Goal: Navigation & Orientation: Find specific page/section

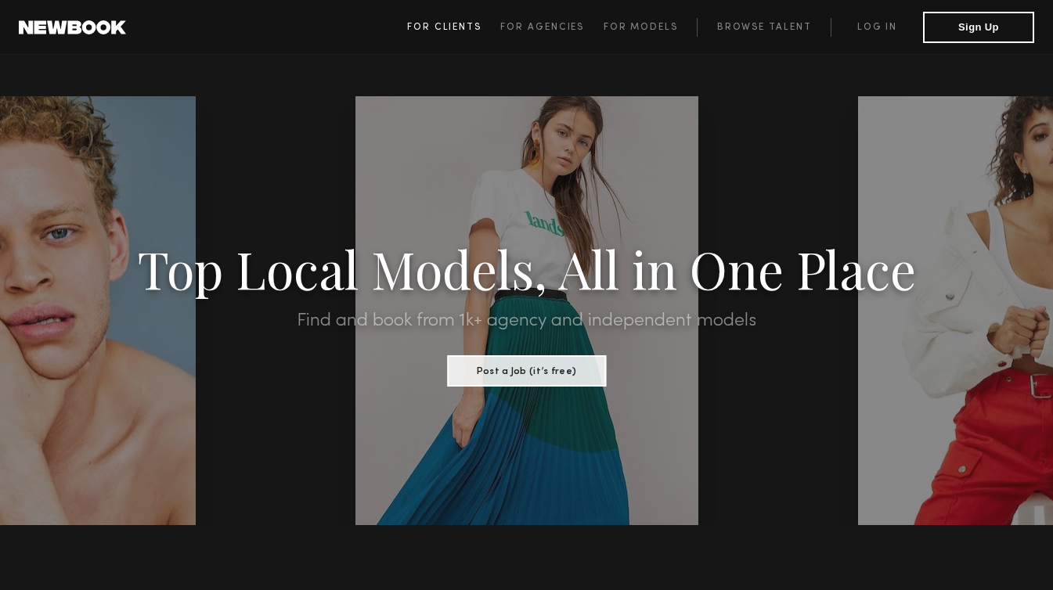
click at [468, 23] on span "For Clients" at bounding box center [444, 27] width 74 height 9
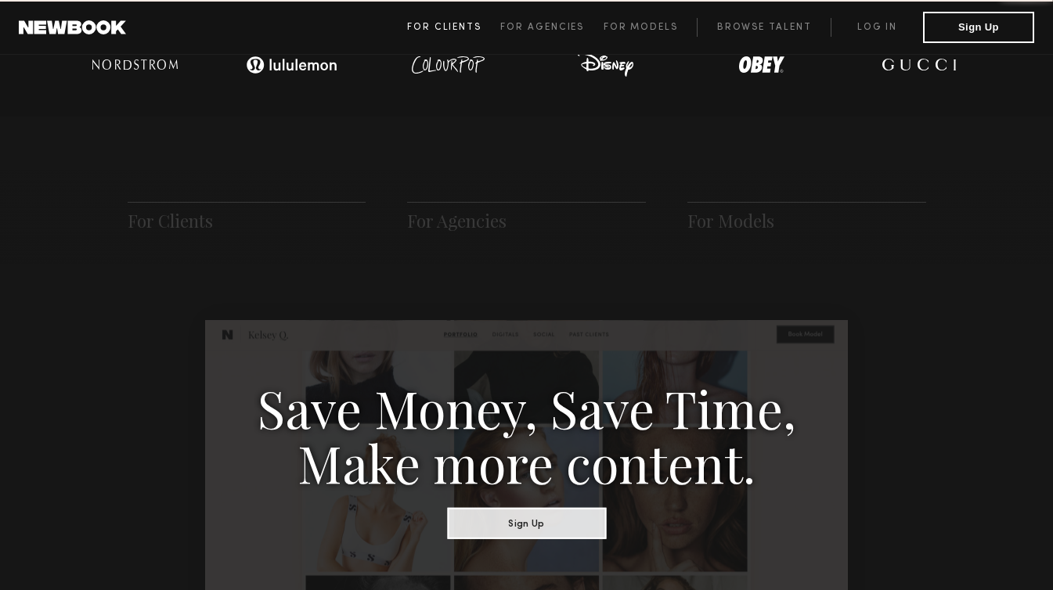
scroll to position [781, 0]
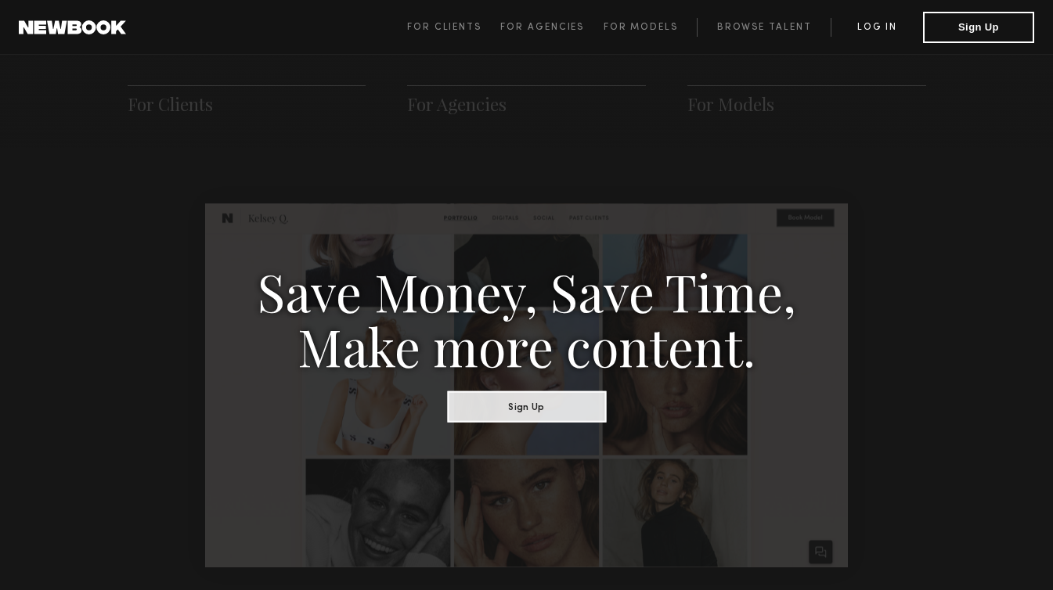
click at [864, 31] on link "Log in" at bounding box center [876, 27] width 92 height 19
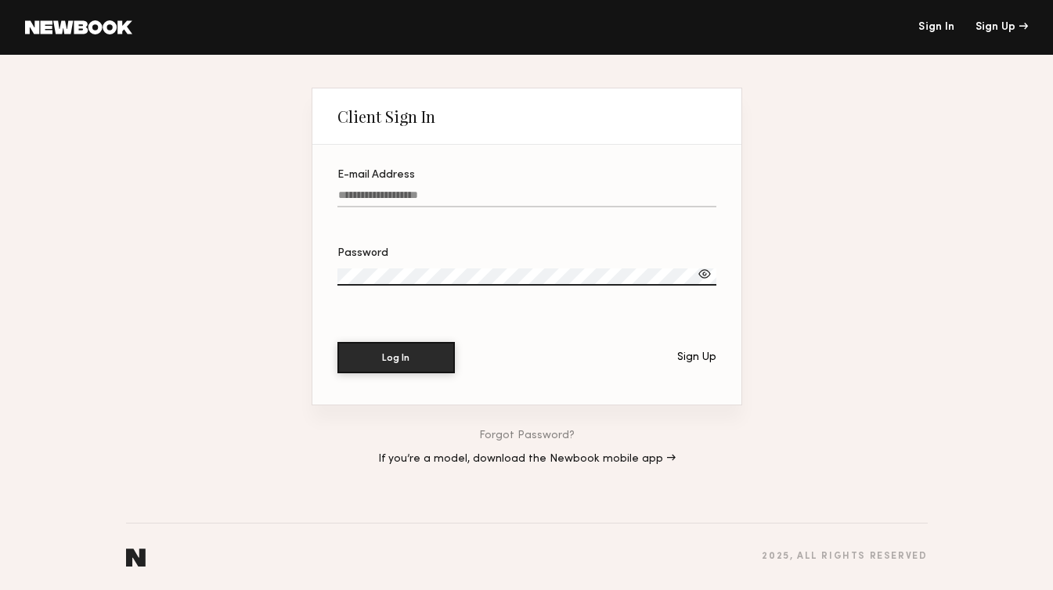
click at [525, 196] on input "E-mail Address" at bounding box center [526, 198] width 379 height 18
type input "**********"
click at [407, 252] on div "Password" at bounding box center [526, 253] width 379 height 11
click at [74, 41] on header "Sign In Sign Up" at bounding box center [526, 27] width 1053 height 55
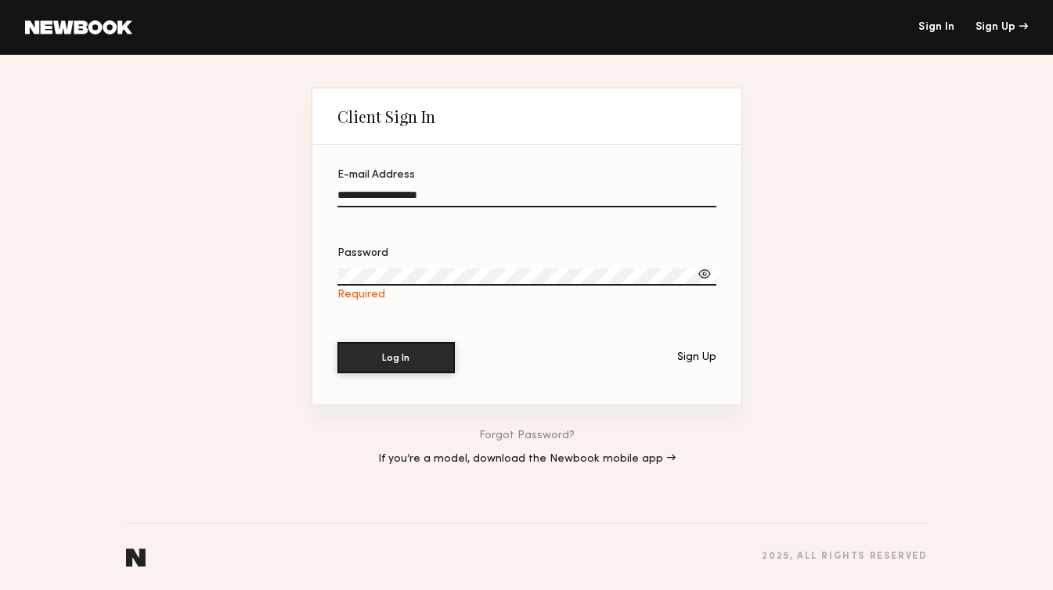
click at [429, 290] on div "Required" at bounding box center [526, 295] width 379 height 13
click at [337, 342] on button "Log In" at bounding box center [395, 357] width 117 height 31
click at [708, 281] on div at bounding box center [705, 274] width 16 height 16
click at [531, 268] on label "Password" at bounding box center [526, 274] width 379 height 53
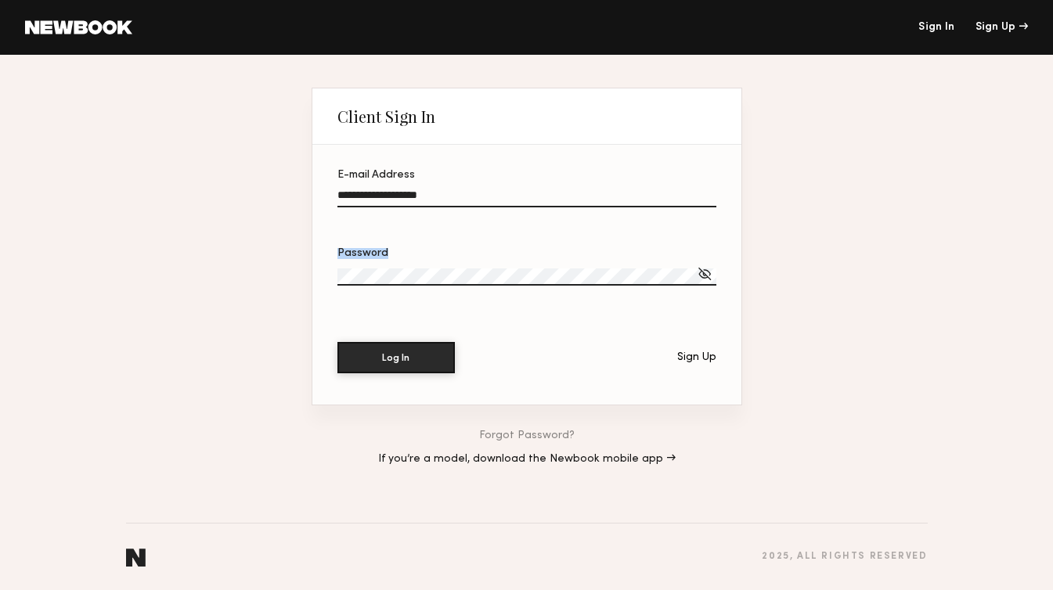
click at [531, 268] on label "Password" at bounding box center [526, 274] width 379 height 53
click at [372, 347] on button "Log In" at bounding box center [395, 356] width 117 height 31
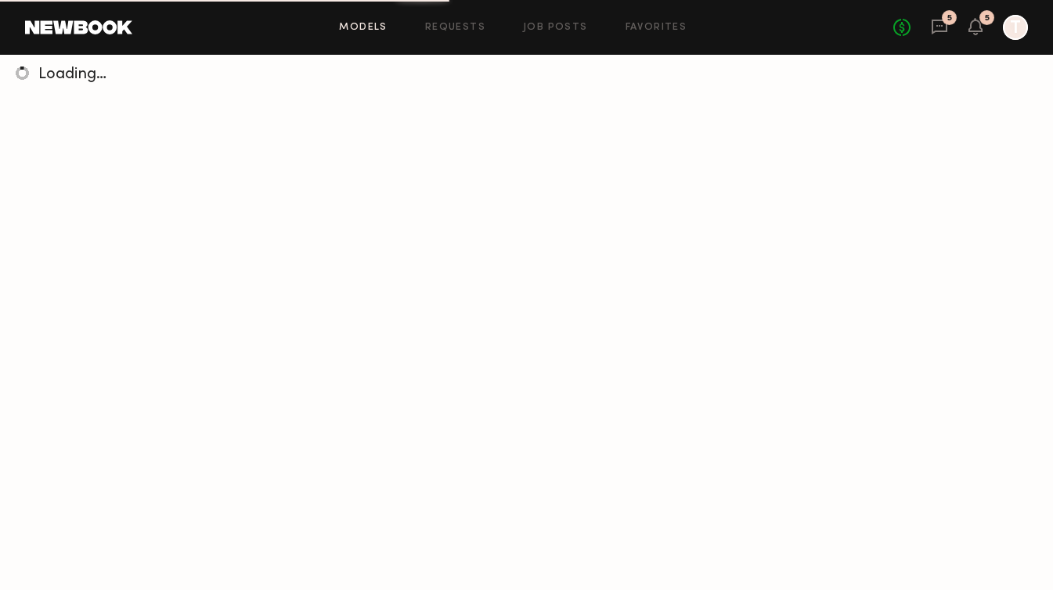
click at [945, 20] on div "5" at bounding box center [949, 17] width 15 height 15
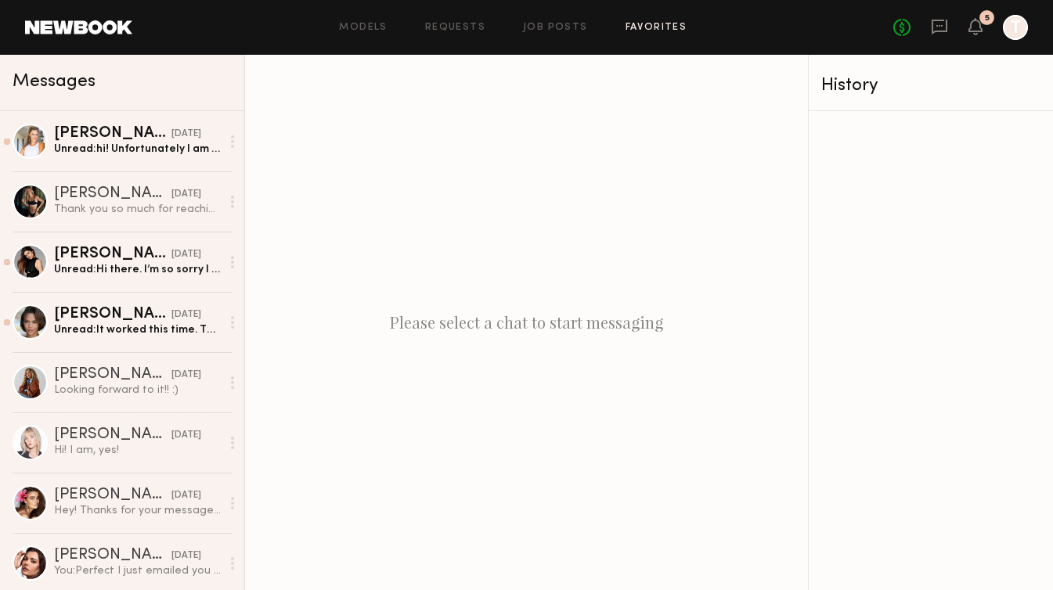
click at [665, 27] on link "Favorites" at bounding box center [656, 28] width 62 height 10
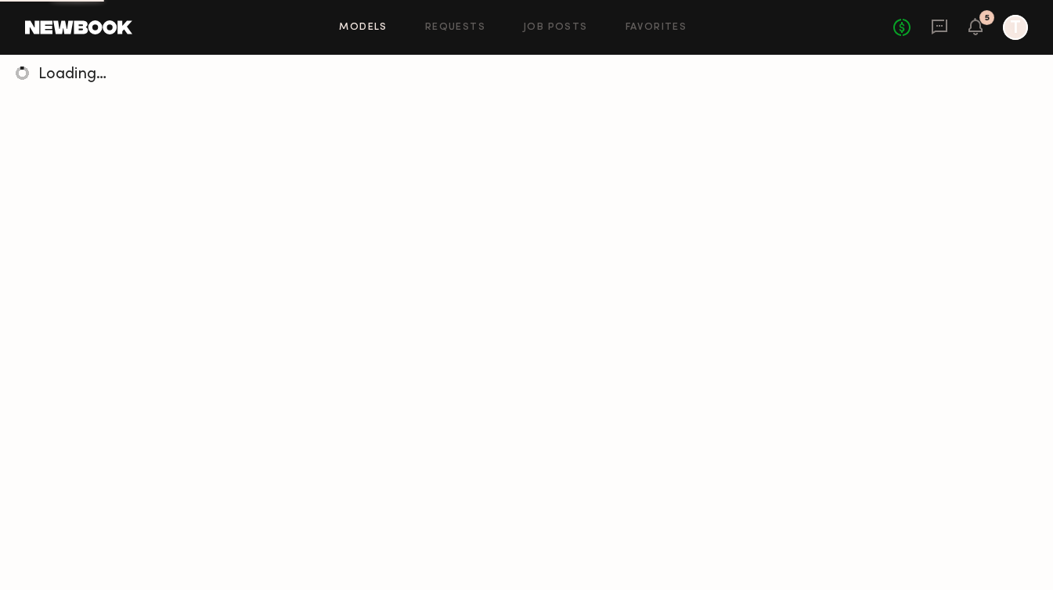
click at [1015, 27] on div at bounding box center [1015, 27] width 25 height 25
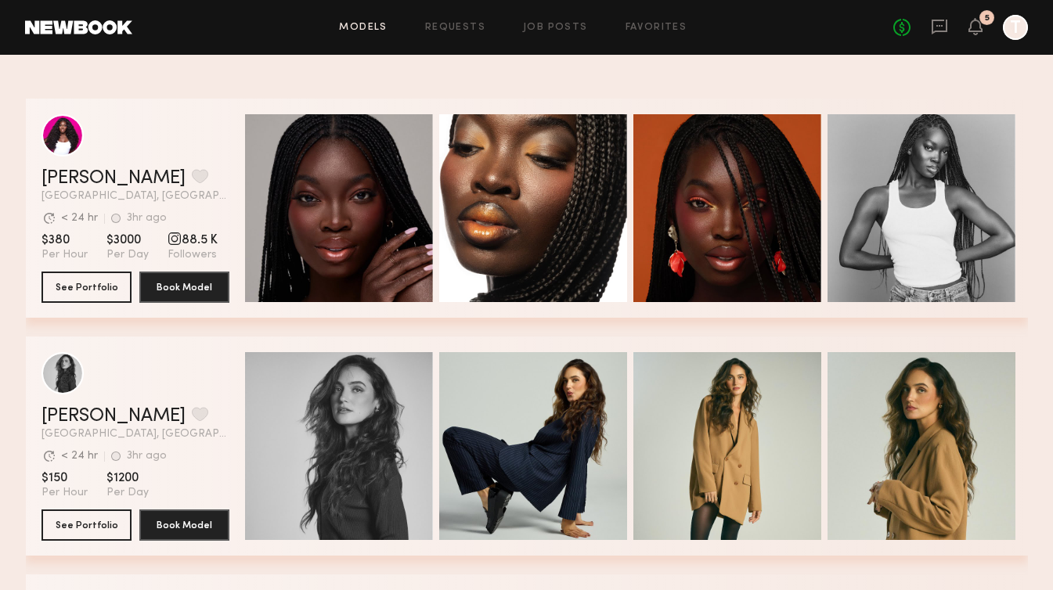
click at [85, 31] on link at bounding box center [78, 27] width 107 height 14
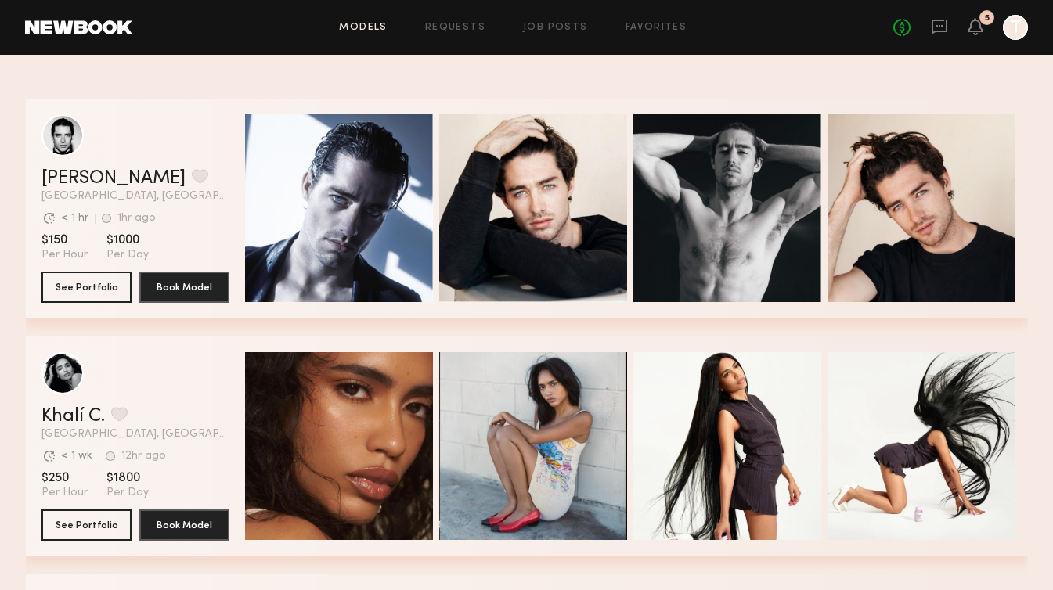
click at [63, 25] on link at bounding box center [78, 27] width 107 height 14
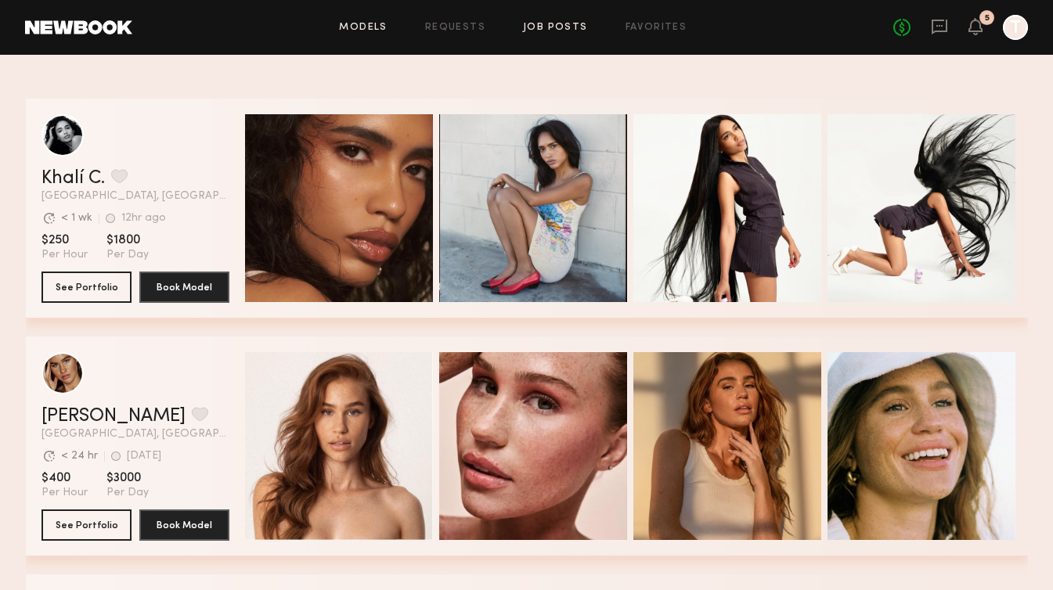
click at [561, 27] on link "Job Posts" at bounding box center [555, 28] width 65 height 10
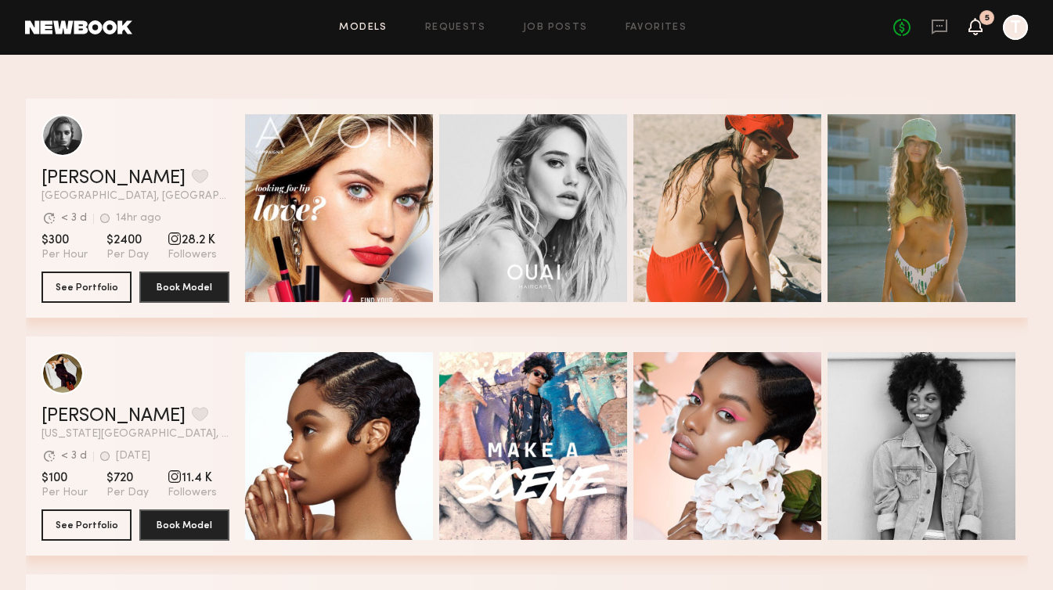
click at [978, 31] on icon at bounding box center [975, 25] width 13 height 11
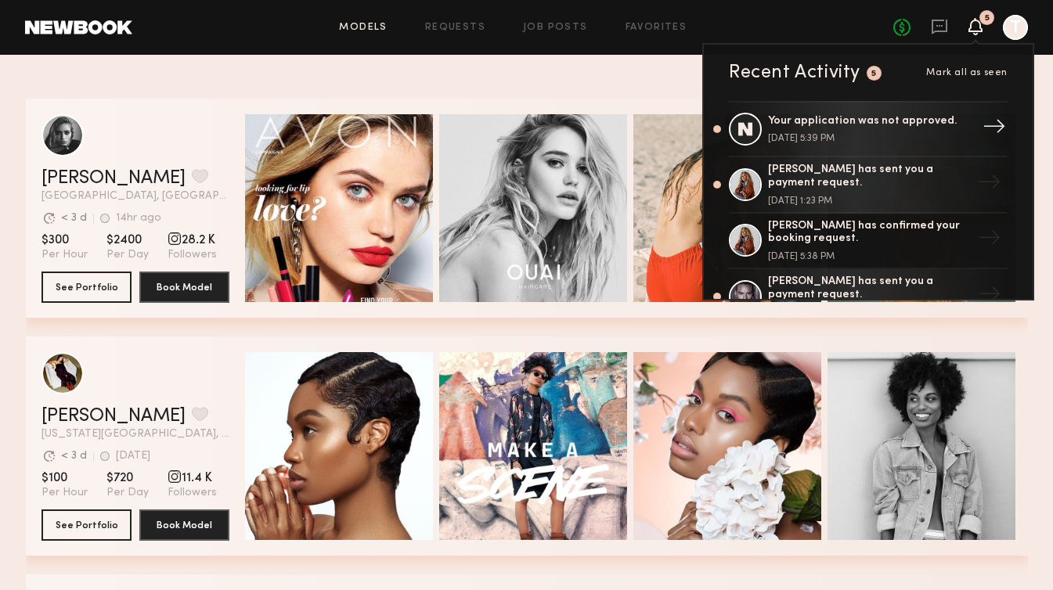
click at [895, 129] on div "Your application was not approved. May 16, 2024 @ 5:39 PM" at bounding box center [870, 129] width 204 height 29
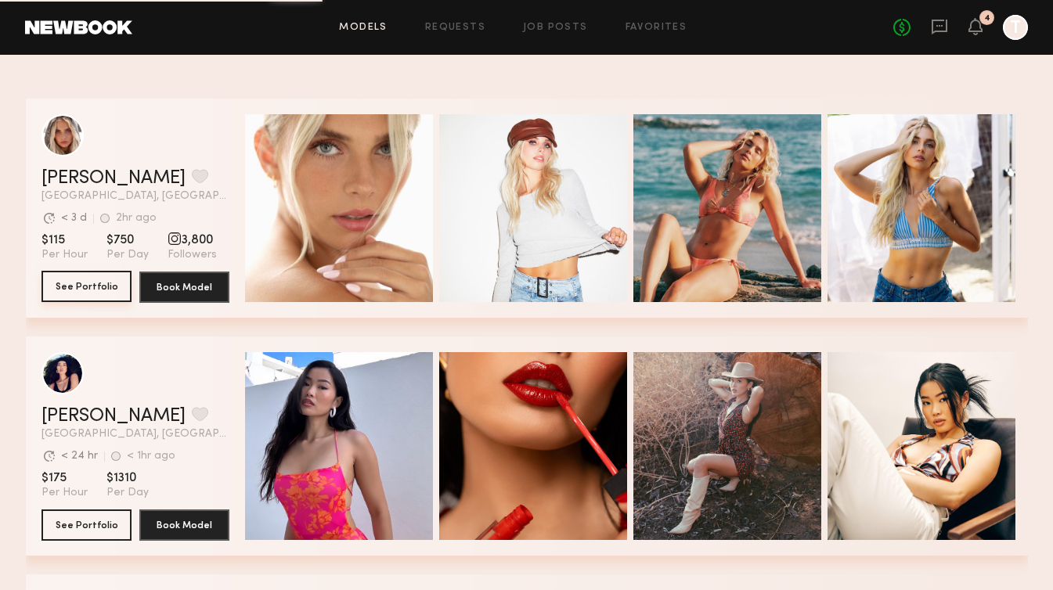
click at [89, 290] on button "See Portfolio" at bounding box center [86, 286] width 90 height 31
click at [1010, 34] on div at bounding box center [1015, 27] width 25 height 25
